Goal: Register for event/course: Sign up to attend an event or enroll in a course

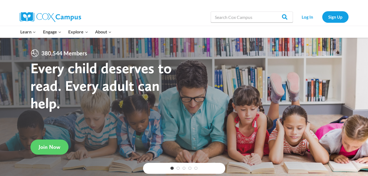
click at [309, 23] on div "Log In Sign Up" at bounding box center [322, 17] width 53 height 18
click at [307, 19] on link "Log In" at bounding box center [308, 16] width 24 height 11
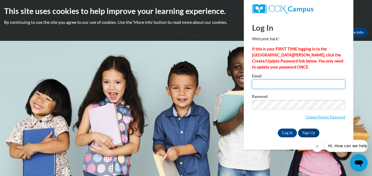
click at [288, 86] on input "Email" at bounding box center [298, 84] width 93 height 9
type input "tatumowens1980@yahoo.com"
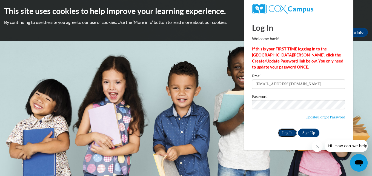
click at [286, 131] on input "Log In" at bounding box center [287, 133] width 19 height 9
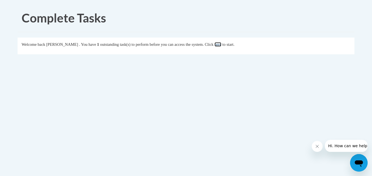
click at [222, 45] on link "here" at bounding box center [218, 44] width 7 height 4
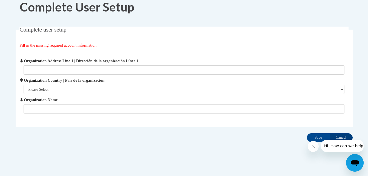
scroll to position [16, 0]
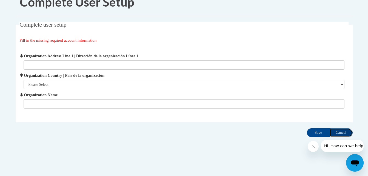
click at [341, 133] on input "Cancel" at bounding box center [341, 132] width 23 height 9
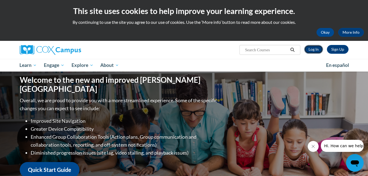
click at [315, 47] on link "Log In" at bounding box center [313, 49] width 19 height 9
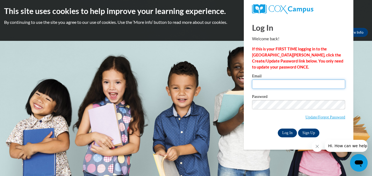
type input "tatumowens1980@yahoo.com"
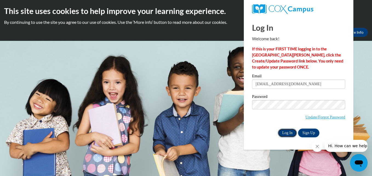
click at [286, 132] on input "Log In" at bounding box center [287, 133] width 19 height 9
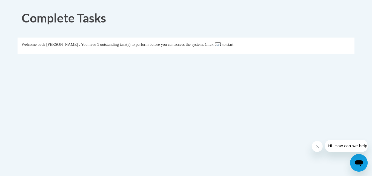
click at [222, 46] on link "here" at bounding box center [218, 44] width 7 height 4
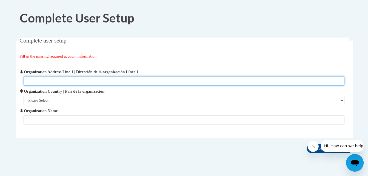
click at [39, 83] on input "Organization Address Line 1 | Dirección de la organización Línea 1" at bounding box center [184, 80] width 321 height 9
type input "[STREET_ADDRESS]"
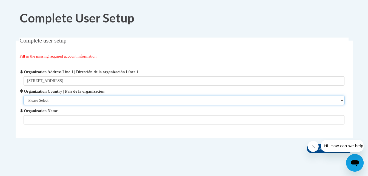
click at [38, 101] on select "Please Select [GEOGRAPHIC_DATA] | [GEOGRAPHIC_DATA] Outside of [GEOGRAPHIC_DATA…" at bounding box center [184, 100] width 321 height 9
select select "ad49bcad-a171-4b2e-b99c-48b446064914"
click at [24, 96] on select "Please Select [GEOGRAPHIC_DATA] | [GEOGRAPHIC_DATA] Outside of [GEOGRAPHIC_DATA…" at bounding box center [184, 100] width 321 height 9
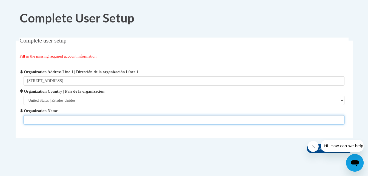
click at [38, 120] on input "Organization Name" at bounding box center [184, 119] width 321 height 9
type input "a"
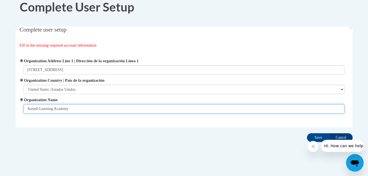
scroll to position [16, 0]
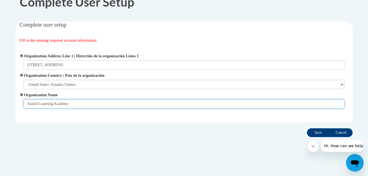
type input "Austell Learning Academy"
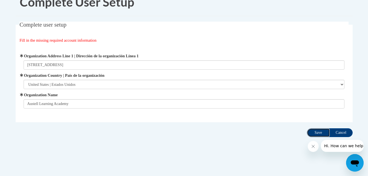
click at [317, 132] on input "Save" at bounding box center [318, 132] width 23 height 9
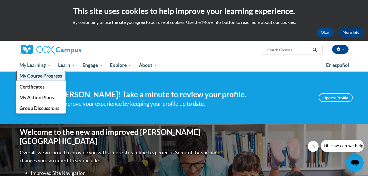
click at [42, 75] on span "My Course Progress" at bounding box center [40, 76] width 43 height 6
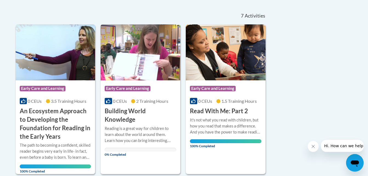
scroll to position [113, 0]
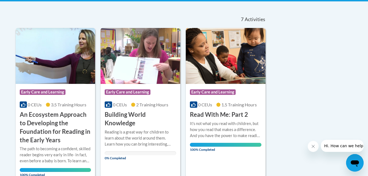
click at [209, 81] on img at bounding box center [226, 56] width 80 height 56
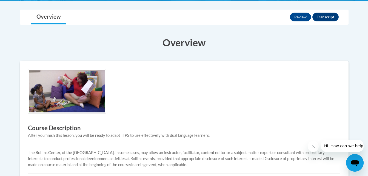
scroll to position [161, 0]
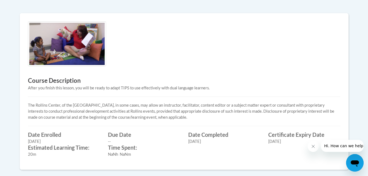
click at [368, 4] on body "This site uses cookies to help improve your learning experience. By continuing …" at bounding box center [184, 74] width 368 height 470
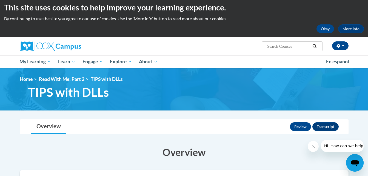
scroll to position [0, 0]
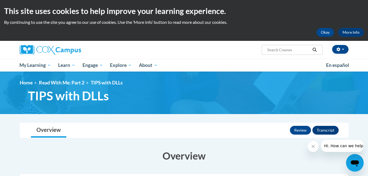
click at [312, 50] on icon "Search" at bounding box center [314, 50] width 5 height 4
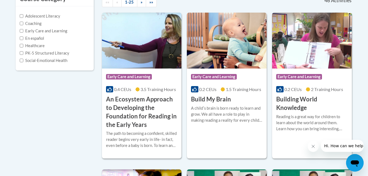
scroll to position [124, 0]
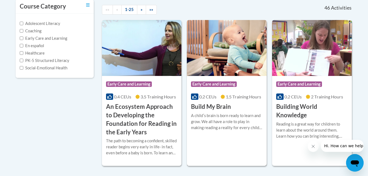
click at [240, 62] on img at bounding box center [227, 48] width 80 height 56
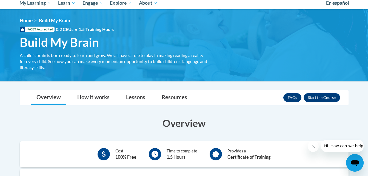
scroll to position [29, 0]
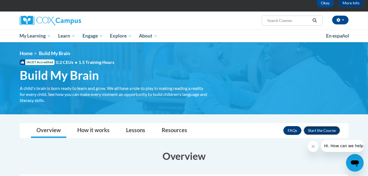
click at [318, 131] on button "Enroll" at bounding box center [322, 130] width 36 height 9
click at [291, 157] on h3 "Overview" at bounding box center [184, 156] width 329 height 14
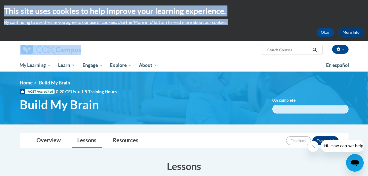
drag, startPoint x: 0, startPoint y: 30, endPoint x: 10, endPoint y: -12, distance: 43.0
click at [10, 0] on html "This site uses cookies to help improve your learning experience. By continuing …" at bounding box center [184, 88] width 368 height 176
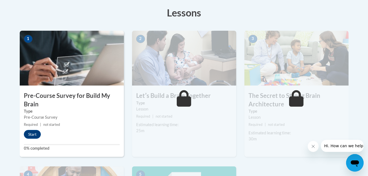
scroll to position [161, 0]
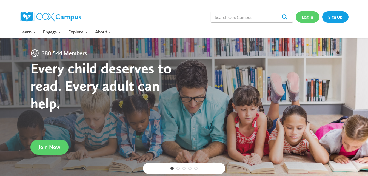
click at [307, 20] on link "Log In" at bounding box center [308, 16] width 24 height 11
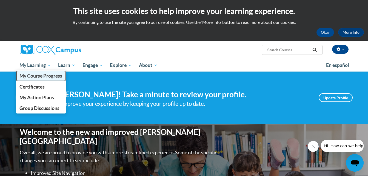
click at [31, 76] on span "My Course Progress" at bounding box center [40, 76] width 43 height 6
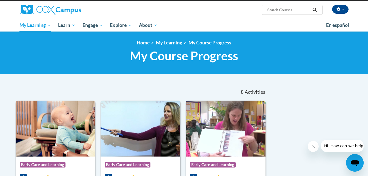
scroll to position [36, 0]
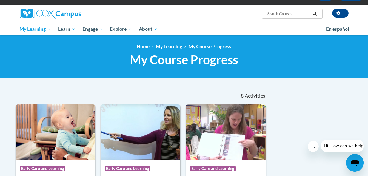
click at [288, 15] on input "Search..." at bounding box center [289, 13] width 44 height 7
click at [308, 14] on input "Search..." at bounding box center [289, 13] width 44 height 7
click at [276, 16] on input "Search..." at bounding box center [289, 13] width 44 height 7
click at [317, 13] on icon "Search" at bounding box center [314, 14] width 5 height 4
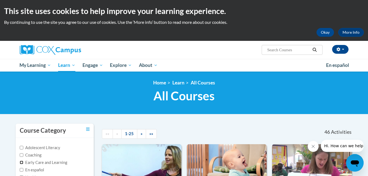
click at [21, 163] on input "Early Care and Learning" at bounding box center [22, 163] width 4 height 4
checkbox input "true"
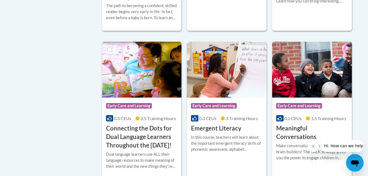
scroll to position [278, 0]
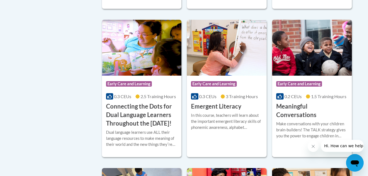
click at [314, 108] on h3 "Meaningful Conversations" at bounding box center [312, 110] width 72 height 17
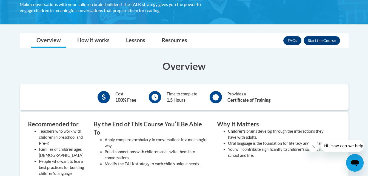
scroll to position [106, 0]
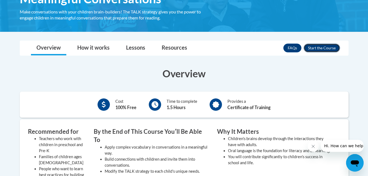
click at [334, 47] on button "Enroll" at bounding box center [322, 48] width 36 height 9
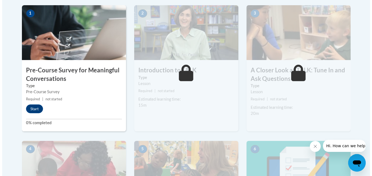
scroll to position [183, 0]
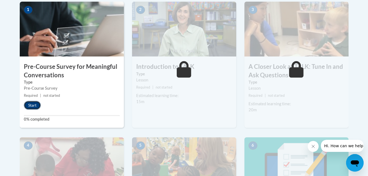
click at [34, 104] on button "Start" at bounding box center [32, 105] width 17 height 9
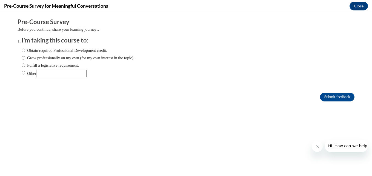
scroll to position [0, 0]
click at [22, 73] on input "Other" at bounding box center [24, 73] width 4 height 6
radio input "true"
click at [22, 50] on label "Obtain required Professional Development credit." at bounding box center [65, 50] width 86 height 6
click at [22, 50] on input "Obtain required Professional Development credit." at bounding box center [24, 50] width 4 height 6
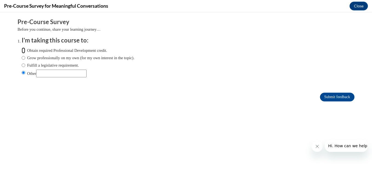
radio input "true"
click at [333, 95] on input "Submit feedback" at bounding box center [337, 97] width 35 height 9
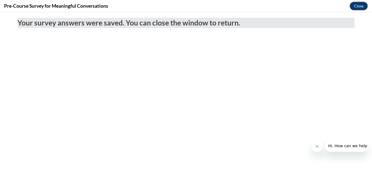
click at [361, 6] on button "Close" at bounding box center [359, 6] width 18 height 9
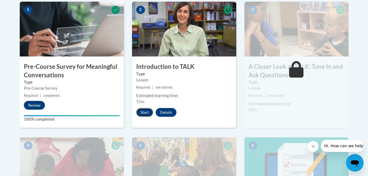
click at [145, 109] on button "Start" at bounding box center [144, 112] width 17 height 9
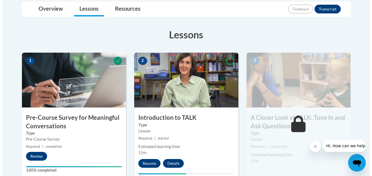
scroll to position [139, 0]
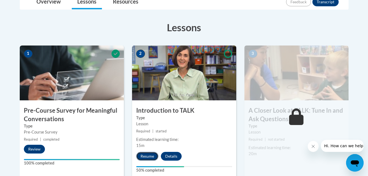
click at [148, 155] on button "Resume" at bounding box center [147, 156] width 22 height 9
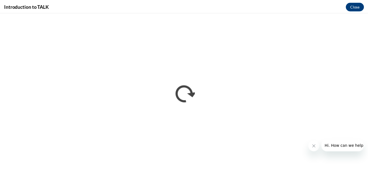
scroll to position [0, 0]
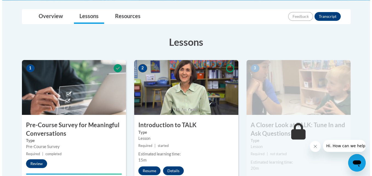
scroll to position [143, 0]
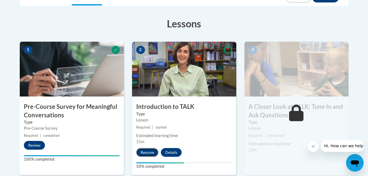
click at [146, 152] on button "Resume" at bounding box center [147, 152] width 22 height 9
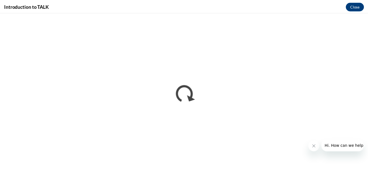
scroll to position [0, 0]
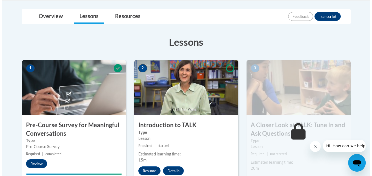
scroll to position [142, 0]
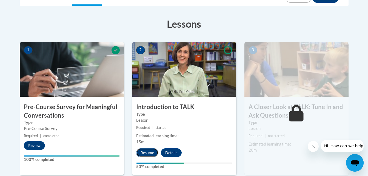
click at [146, 151] on button "Resume" at bounding box center [147, 152] width 22 height 9
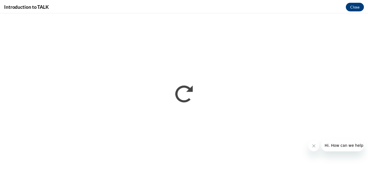
scroll to position [0, 0]
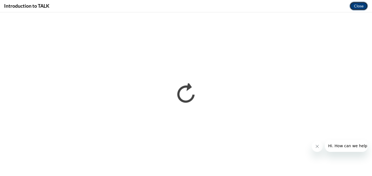
click at [357, 4] on button "Close" at bounding box center [359, 6] width 18 height 9
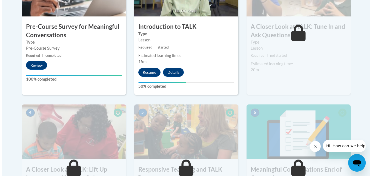
scroll to position [241, 0]
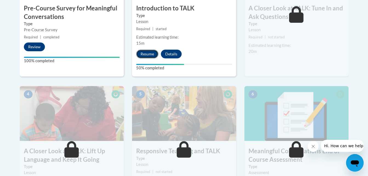
click at [146, 51] on button "Resume" at bounding box center [147, 54] width 22 height 9
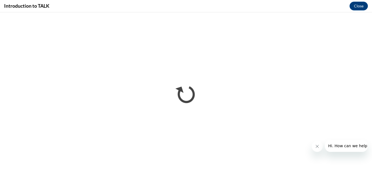
scroll to position [0, 0]
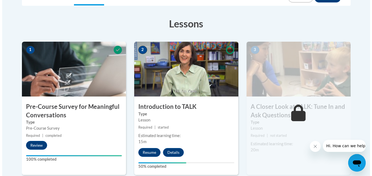
scroll to position [165, 0]
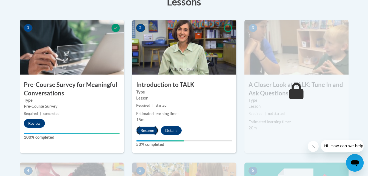
click at [149, 129] on button "Resume" at bounding box center [147, 130] width 22 height 9
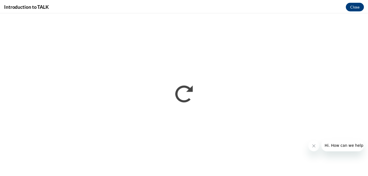
scroll to position [0, 0]
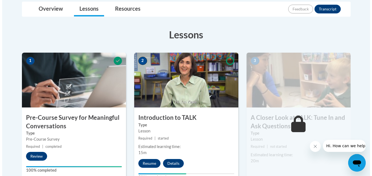
scroll to position [143, 0]
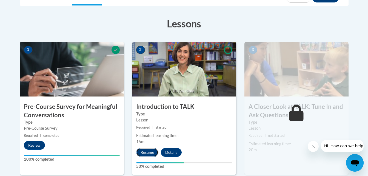
click at [148, 152] on button "Resume" at bounding box center [147, 152] width 22 height 9
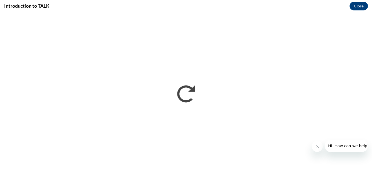
scroll to position [0, 0]
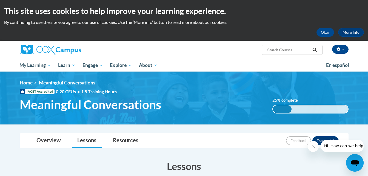
click at [292, 110] on div "25% complete 0.001%" at bounding box center [311, 109] width 76 height 9
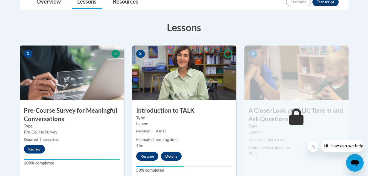
scroll to position [161, 0]
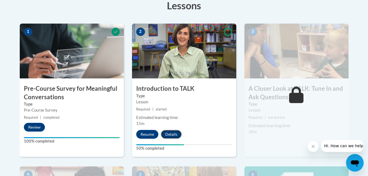
click at [172, 133] on button "Details" at bounding box center [171, 134] width 21 height 9
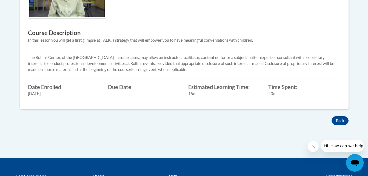
scroll to position [227, 0]
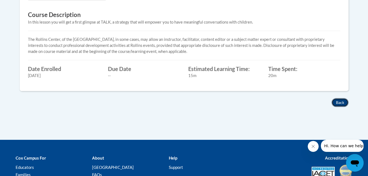
click at [336, 103] on button "Back" at bounding box center [340, 102] width 17 height 9
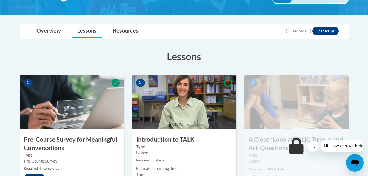
scroll to position [128, 0]
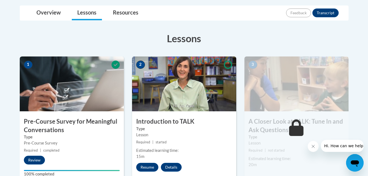
click at [278, 133] on h3 "A Closer Look at TALK: Tune In and Ask Questions" at bounding box center [297, 125] width 104 height 17
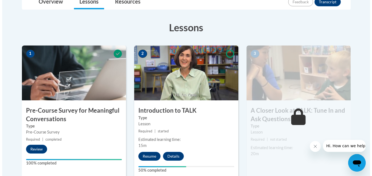
scroll to position [183, 0]
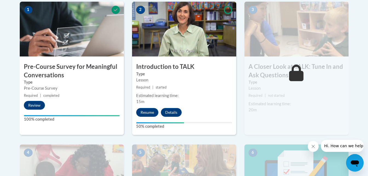
click at [151, 24] on img at bounding box center [184, 29] width 104 height 55
click at [195, 65] on h3 "Introduction to TALK" at bounding box center [184, 67] width 104 height 9
click at [149, 111] on button "Resume" at bounding box center [147, 112] width 22 height 9
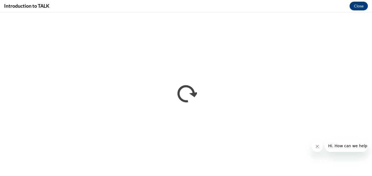
scroll to position [0, 0]
click at [359, 5] on button "Close" at bounding box center [359, 6] width 18 height 9
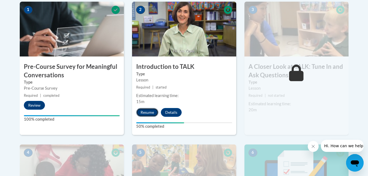
click at [151, 112] on button "Resume" at bounding box center [147, 112] width 22 height 9
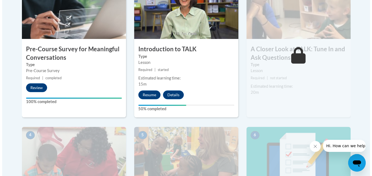
scroll to position [175, 0]
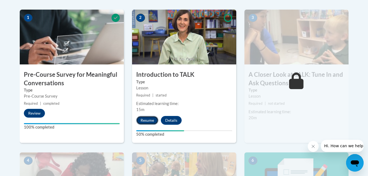
click at [152, 122] on button "Resume" at bounding box center [147, 120] width 22 height 9
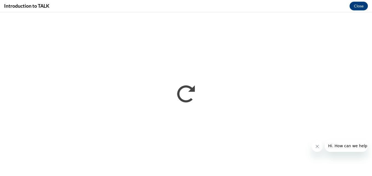
scroll to position [0, 0]
click at [319, 149] on button "Close message from company" at bounding box center [317, 146] width 11 height 11
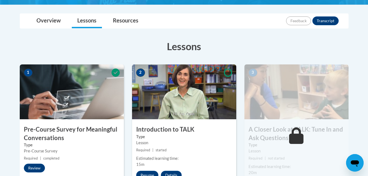
scroll to position [123, 0]
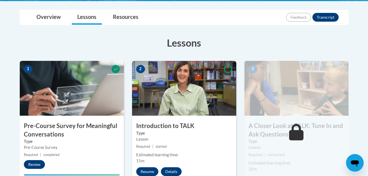
click at [225, 66] on icon at bounding box center [228, 69] width 8 height 8
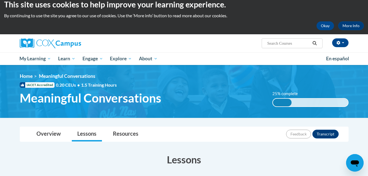
scroll to position [0, 0]
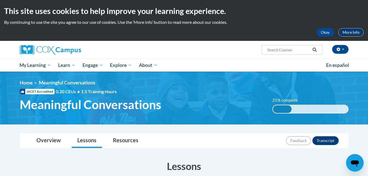
click at [357, 32] on link "More Info" at bounding box center [351, 32] width 26 height 9
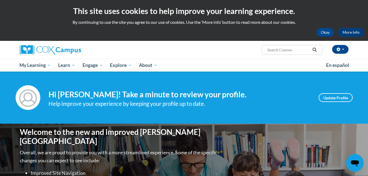
click at [368, 171] on div "Welcome to the new and improved [PERSON_NAME] Campus Overall, we are proud to p…" at bounding box center [184, 179] width 368 height 110
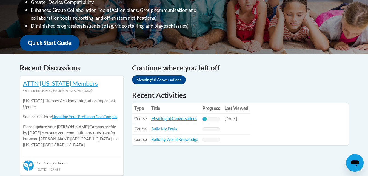
scroll to position [201, 0]
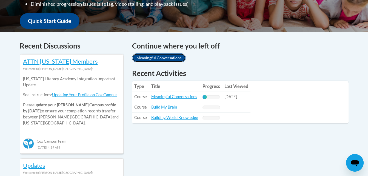
click at [164, 57] on link "Meaningful Conversations" at bounding box center [159, 57] width 54 height 9
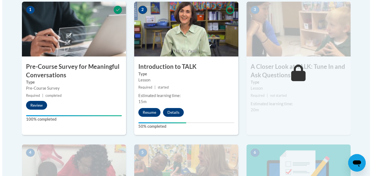
scroll to position [208, 0]
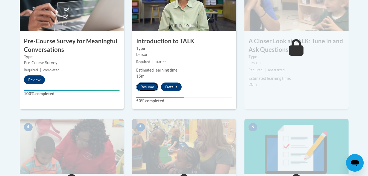
click at [145, 83] on button "Resume" at bounding box center [147, 87] width 22 height 9
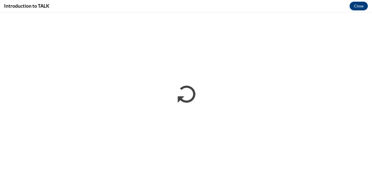
scroll to position [0, 0]
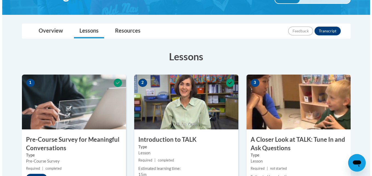
scroll to position [157, 0]
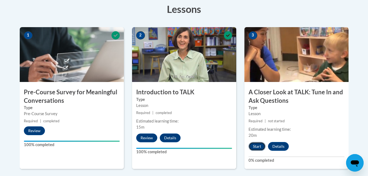
click at [257, 145] on button "Start" at bounding box center [257, 146] width 17 height 9
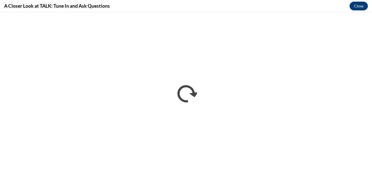
scroll to position [0, 0]
